Goal: Find specific fact: Find specific fact

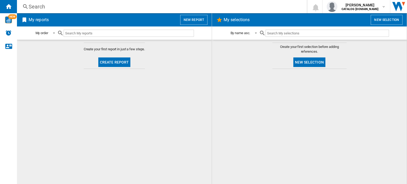
click at [34, 5] on div "Search" at bounding box center [161, 6] width 264 height 7
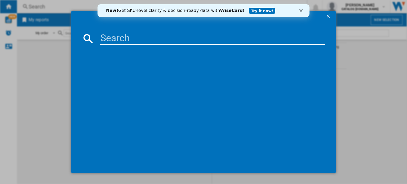
click at [113, 45] on md-dialog-content at bounding box center [203, 97] width 264 height 151
paste input "TR819A4B"
type input "TR819A4B"
